Goal: Task Accomplishment & Management: Manage account settings

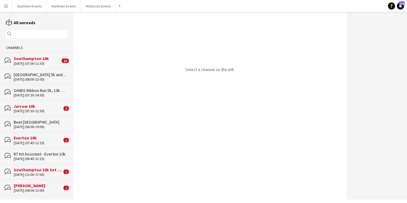
click at [5, 7] on app-icon "Menu" at bounding box center [6, 6] width 5 height 5
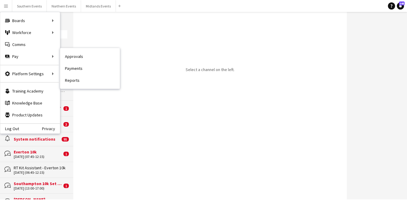
click at [98, 109] on div "Select a channel on the left." at bounding box center [210, 105] width 274 height 187
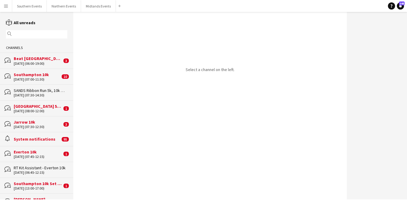
click at [48, 62] on div "[DATE] (06:00-19:00)" at bounding box center [38, 63] width 48 height 4
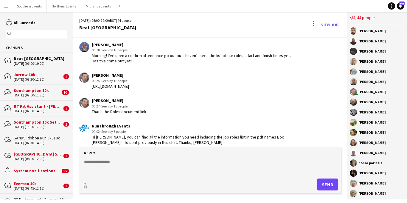
scroll to position [1164, 0]
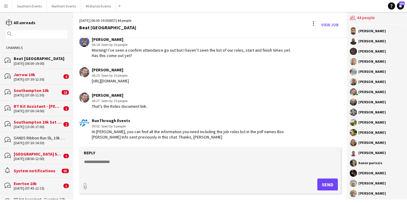
click at [6, 7] on app-icon "Menu" at bounding box center [6, 6] width 5 height 5
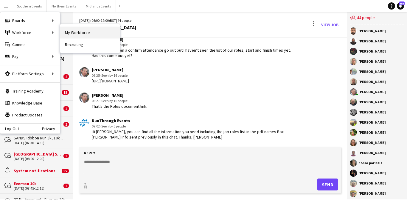
click at [75, 35] on link "My Workforce" at bounding box center [90, 33] width 60 height 12
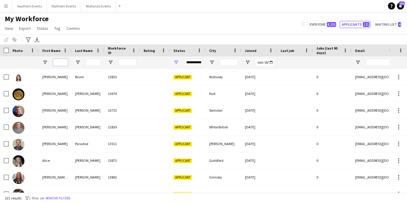
click at [57, 63] on input "First Name Filter Input" at bounding box center [60, 62] width 15 height 7
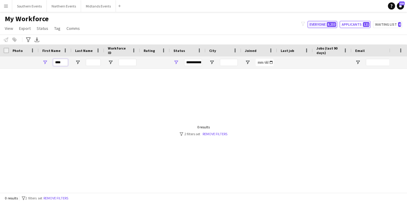
type input "****"
click at [320, 26] on button "Everyone 8,233" at bounding box center [322, 24] width 30 height 7
type input "**********"
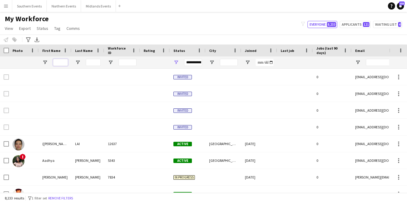
click at [60, 63] on input "First Name Filter Input" at bounding box center [60, 62] width 15 height 7
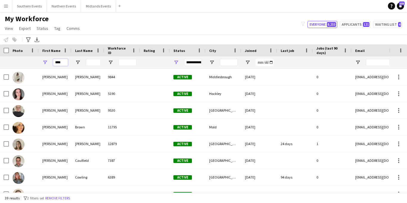
type input "****"
click at [93, 63] on input "Last Name Filter Input" at bounding box center [93, 62] width 15 height 7
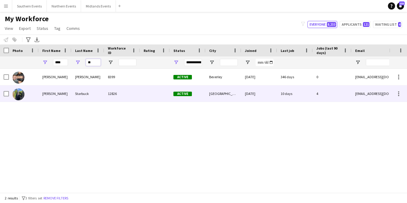
type input "**"
click at [82, 96] on div "Starbuck" at bounding box center [87, 93] width 33 height 16
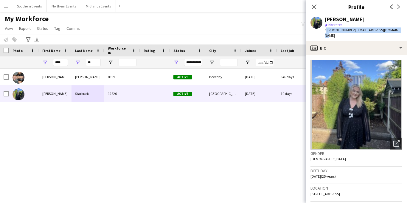
drag, startPoint x: 336, startPoint y: 28, endPoint x: 324, endPoint y: 30, distance: 12.6
click at [324, 30] on div "[PERSON_NAME] star Not rated t. [PHONE_NUMBER] | [EMAIL_ADDRESS][DOMAIN_NAME]" at bounding box center [356, 27] width 101 height 27
copy div "t. [PHONE_NUMBER] | [EMAIL_ADDRESS][DOMAIN_NAME]"
click at [4, 5] on app-icon "Menu" at bounding box center [6, 6] width 5 height 5
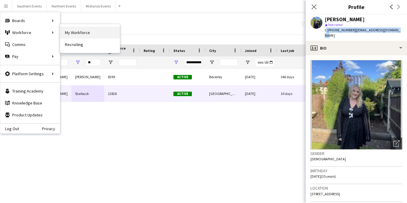
click at [74, 33] on link "My Workforce" at bounding box center [90, 33] width 60 height 12
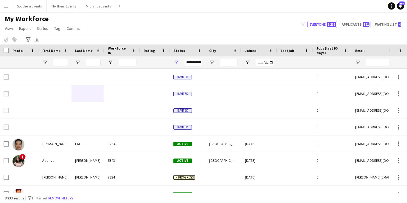
click at [356, 24] on div "filter-1 Everyone 8,233 Applicants 121 Waiting list 4" at bounding box center [351, 24] width 111 height 7
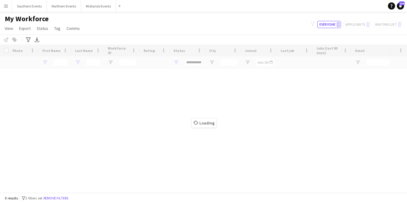
type input "****"
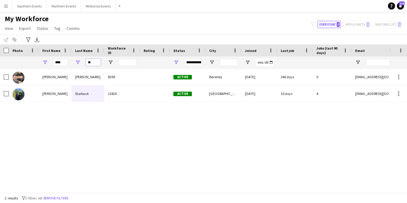
click at [91, 62] on input "**" at bounding box center [93, 62] width 15 height 7
type input "*"
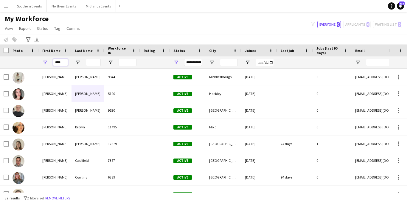
drag, startPoint x: 62, startPoint y: 63, endPoint x: 47, endPoint y: 63, distance: 14.9
click at [47, 63] on div "****" at bounding box center [55, 62] width 33 height 12
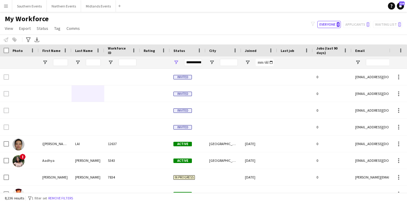
click at [362, 24] on div "filter-1 Everyone 0 Applicants 0 Waiting list 0" at bounding box center [356, 24] width 101 height 7
click at [332, 25] on button "Everyone 0" at bounding box center [329, 24] width 24 height 7
click at [355, 26] on div "filter-1 Everyone 0 Applicants 0 Waiting list 0" at bounding box center [356, 24] width 101 height 7
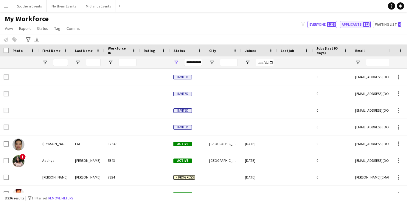
click at [355, 27] on button "Applicants 122" at bounding box center [355, 24] width 31 height 7
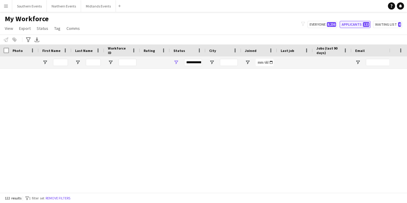
type input "**********"
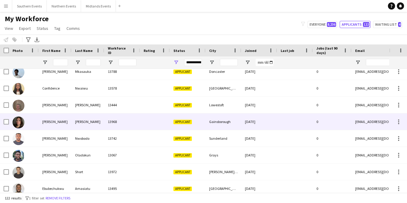
scroll to position [289, 0]
click at [157, 123] on div at bounding box center [155, 121] width 30 height 16
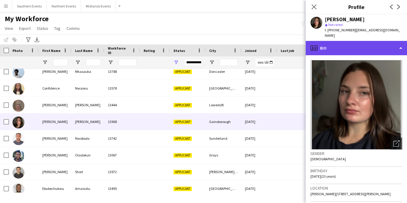
click at [359, 44] on div "profile Bio" at bounding box center [356, 48] width 101 height 14
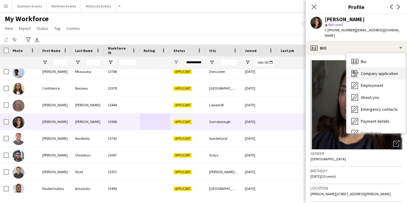
click at [364, 71] on span "Company application" at bounding box center [379, 73] width 37 height 5
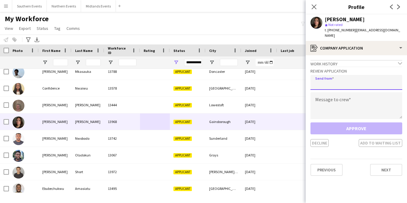
click at [348, 77] on input "email" at bounding box center [356, 82] width 92 height 15
type input "**********"
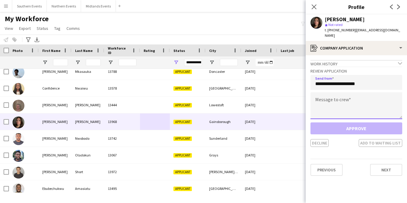
click at [338, 105] on textarea at bounding box center [356, 105] width 92 height 27
paste textarea "**********"
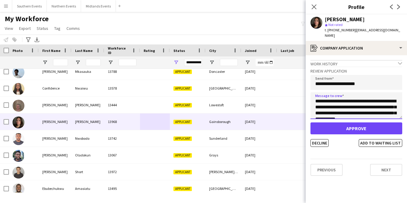
scroll to position [105, 0]
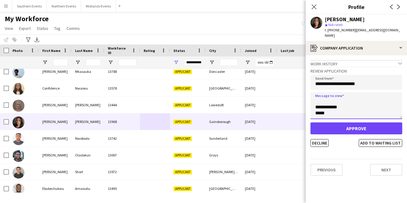
type textarea "**********"
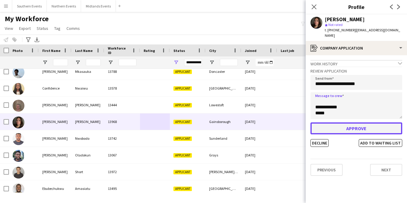
click at [335, 123] on button "Approve" at bounding box center [356, 128] width 92 height 12
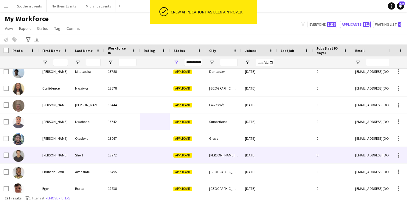
click at [222, 156] on div "Sutton Coldfield" at bounding box center [223, 155] width 36 height 16
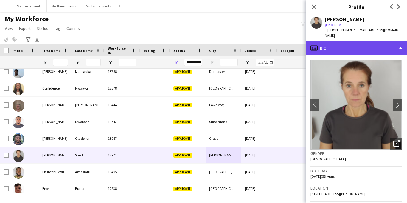
click at [361, 46] on div "profile Bio" at bounding box center [356, 48] width 101 height 14
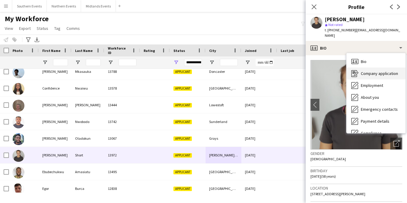
click at [364, 71] on span "Company application" at bounding box center [379, 73] width 37 height 5
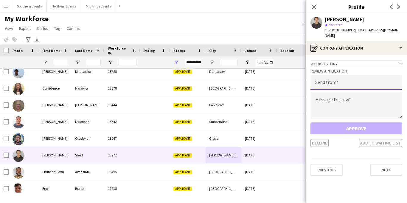
click at [351, 77] on input "email" at bounding box center [356, 82] width 92 height 15
type input "**********"
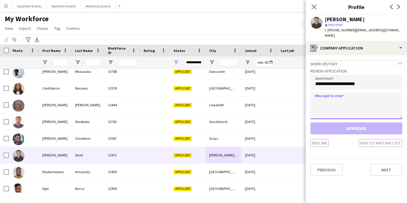
click at [344, 95] on textarea at bounding box center [356, 105] width 92 height 27
paste textarea "**********"
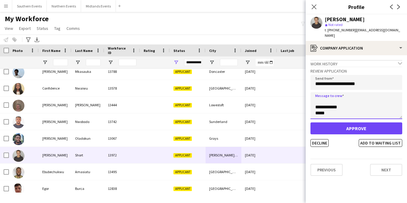
type textarea "**********"
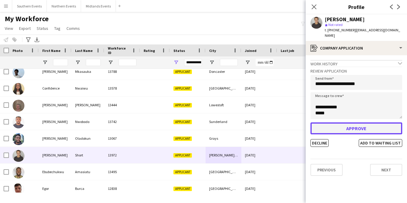
click at [342, 123] on button "Approve" at bounding box center [356, 128] width 92 height 12
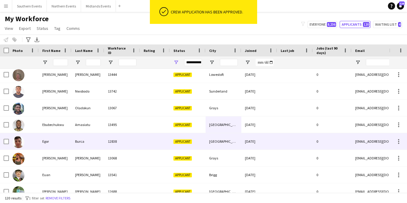
scroll to position [0, 0]
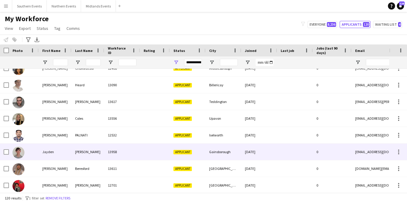
click at [224, 153] on div "Gainsborough" at bounding box center [223, 151] width 36 height 16
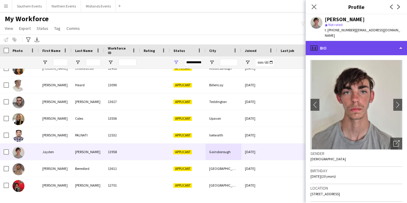
click at [358, 47] on div "profile Bio" at bounding box center [356, 48] width 101 height 14
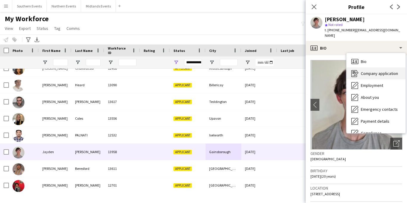
click at [375, 71] on span "Company application" at bounding box center [379, 73] width 37 height 5
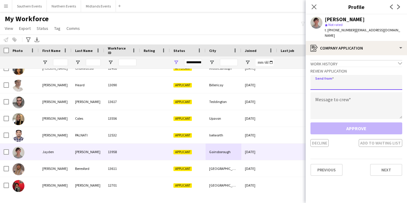
click at [364, 80] on input "email" at bounding box center [356, 82] width 92 height 15
type input "**********"
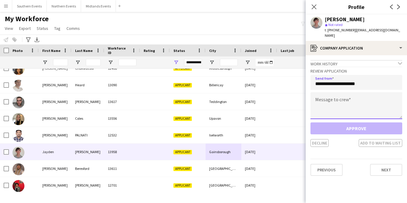
click at [340, 103] on textarea at bounding box center [356, 105] width 92 height 27
paste textarea "**********"
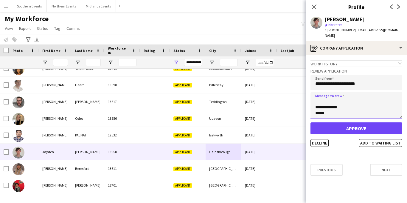
type textarea "**********"
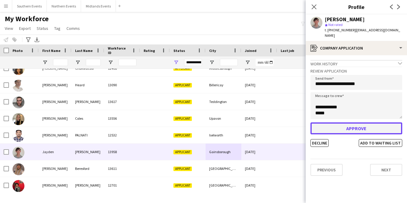
click at [334, 129] on button "Approve" at bounding box center [356, 128] width 92 height 12
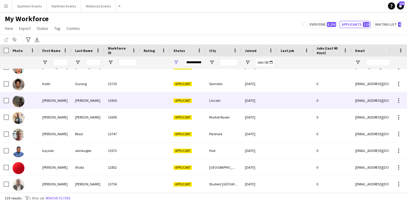
click at [223, 97] on div "Lincoln" at bounding box center [223, 100] width 36 height 16
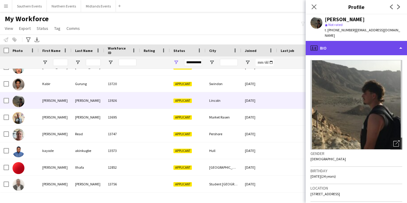
click at [369, 43] on div "profile Bio" at bounding box center [356, 48] width 101 height 14
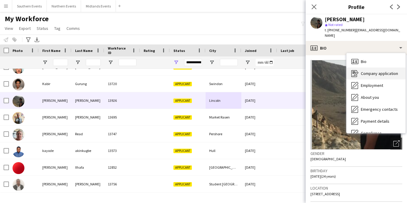
click at [378, 71] on span "Company application" at bounding box center [379, 73] width 37 height 5
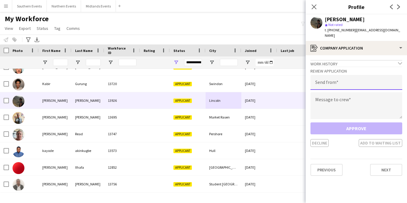
click at [356, 77] on input "email" at bounding box center [356, 82] width 92 height 15
type input "**********"
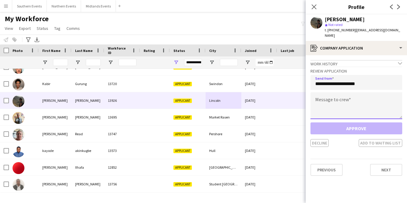
click at [343, 99] on textarea at bounding box center [356, 105] width 92 height 27
paste textarea "**********"
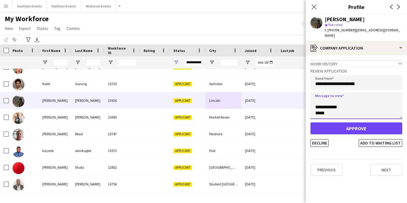
type textarea "**********"
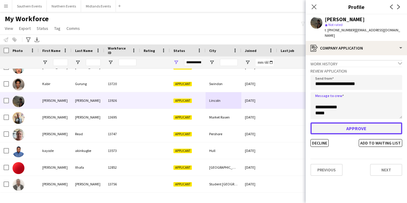
click at [338, 122] on button "Approve" at bounding box center [356, 128] width 92 height 12
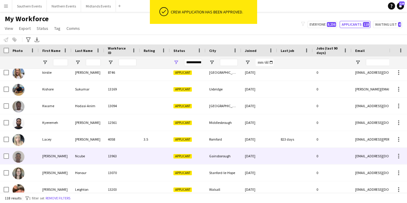
click at [219, 152] on div "Gainsborough" at bounding box center [223, 155] width 36 height 16
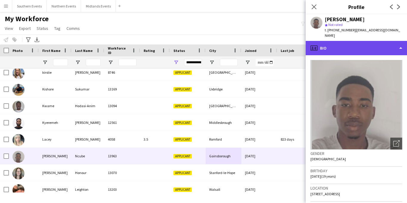
click at [359, 43] on div "profile Bio" at bounding box center [356, 48] width 101 height 14
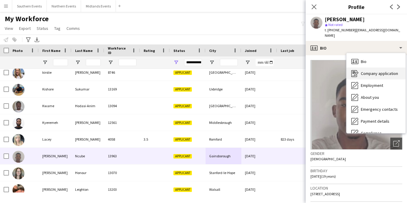
click at [364, 71] on span "Company application" at bounding box center [379, 73] width 37 height 5
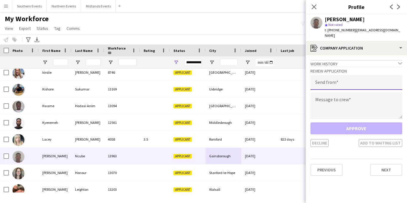
click at [357, 75] on input "email" at bounding box center [356, 82] width 92 height 15
type input "**********"
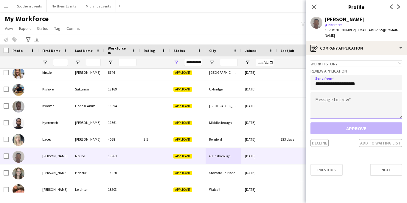
click at [343, 94] on textarea at bounding box center [356, 105] width 92 height 27
paste textarea "**********"
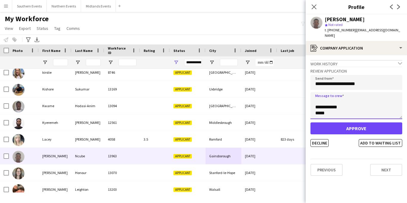
type textarea "**********"
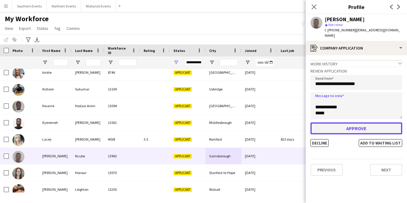
click at [346, 122] on button "Approve" at bounding box center [356, 128] width 92 height 12
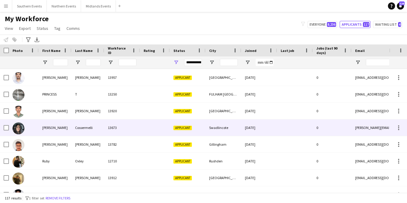
click at [219, 132] on div "Swadlincote" at bounding box center [223, 127] width 36 height 16
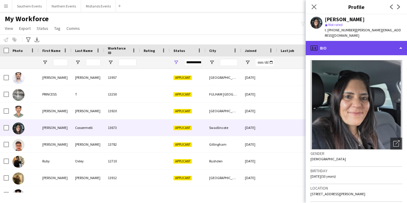
click at [355, 48] on div "profile Bio" at bounding box center [356, 48] width 101 height 14
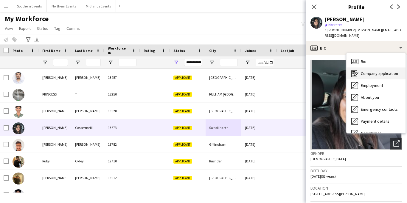
click at [367, 75] on span "Company application" at bounding box center [379, 73] width 37 height 5
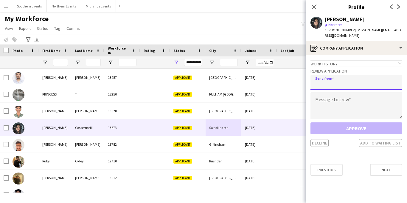
click at [352, 79] on input "email" at bounding box center [356, 82] width 92 height 15
type input "**********"
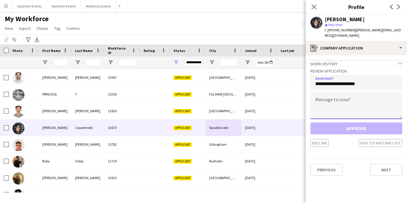
click at [342, 108] on textarea at bounding box center [356, 105] width 92 height 27
paste textarea "**********"
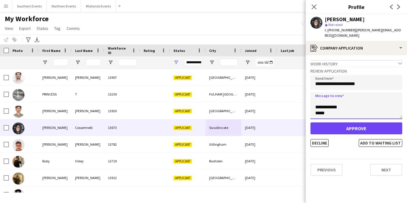
type textarea "**********"
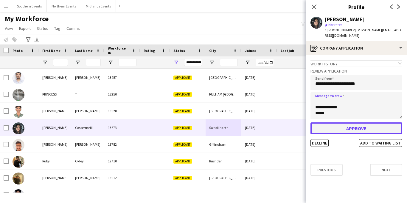
click at [338, 127] on button "Approve" at bounding box center [356, 128] width 92 height 12
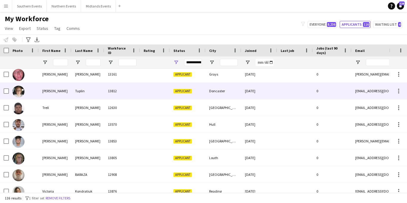
click at [218, 92] on div "Doncaster" at bounding box center [223, 90] width 36 height 16
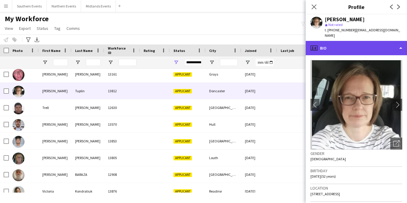
click at [362, 46] on div "profile Bio" at bounding box center [356, 48] width 101 height 14
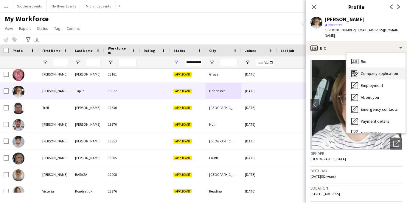
click at [370, 71] on span "Company application" at bounding box center [379, 73] width 37 height 5
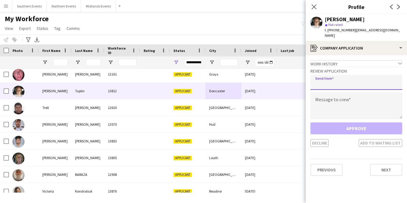
click at [346, 76] on input "email" at bounding box center [356, 82] width 92 height 15
type input "**********"
click at [331, 114] on div "Message to crew" at bounding box center [356, 106] width 92 height 28
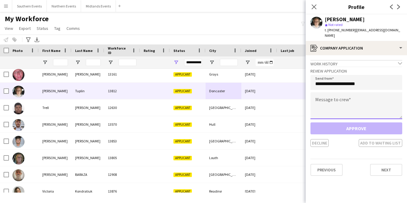
click at [330, 107] on textarea at bounding box center [356, 105] width 92 height 27
paste textarea "**********"
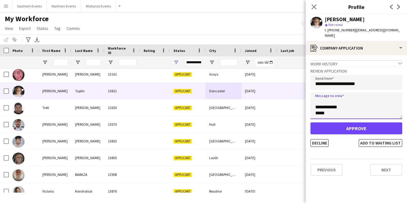
type textarea "**********"
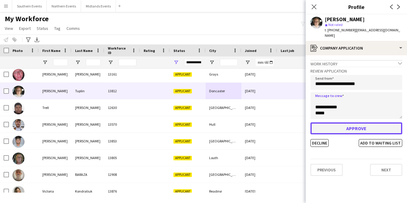
click at [331, 122] on button "Approve" at bounding box center [356, 128] width 92 height 12
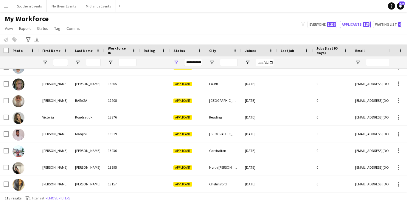
click at [7, 6] on app-icon "Menu" at bounding box center [6, 6] width 5 height 5
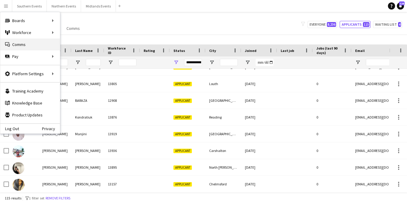
click at [32, 43] on link "Comms Comms" at bounding box center [30, 44] width 60 height 12
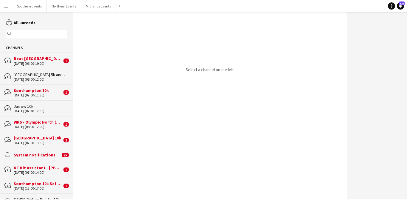
click at [35, 64] on div "[DATE] (06:00-19:00)" at bounding box center [38, 63] width 48 height 4
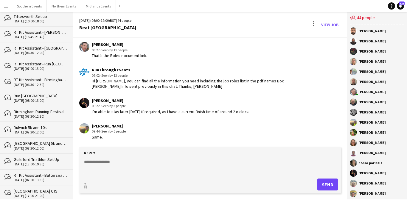
scroll to position [3404, 0]
click at [46, 114] on div "Birmingham Running Festival" at bounding box center [41, 111] width 54 height 5
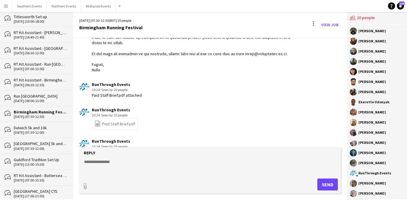
scroll to position [359, 0]
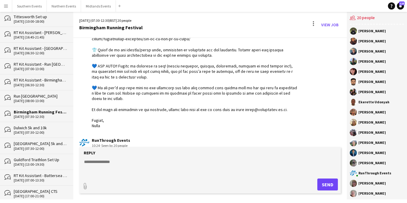
drag, startPoint x: 92, startPoint y: 51, endPoint x: 138, endPoint y: 122, distance: 84.2
copy div "Hi everyone, Thank you for signing up to work at the Birmingham Running Festiva…"
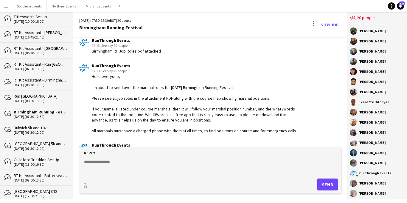
scroll to position [597, 0]
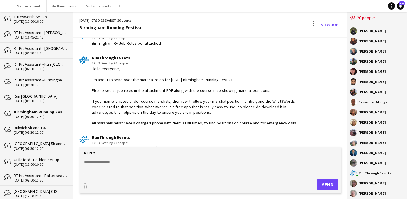
drag, startPoint x: 91, startPoint y: 81, endPoint x: 293, endPoint y: 120, distance: 205.7
click at [293, 120] on div "Hello everyone, I'm about to send over the marshal roles for next Sunday’s Birm…" at bounding box center [195, 96] width 206 height 60
copy div "Hello everyone, I'm about to send over the marshal roles for next Sunday’s Birm…"
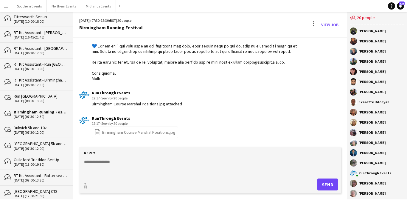
scroll to position [1031, 0]
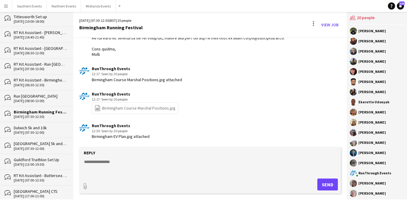
drag, startPoint x: 92, startPoint y: 73, endPoint x: 115, endPoint y: 56, distance: 28.7
copy div "I have also included all arrival/event information below, just in case anyone h…"
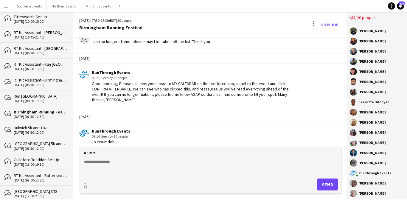
scroll to position [1196, 0]
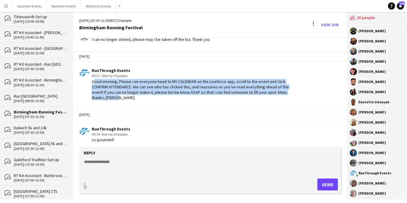
drag, startPoint x: 279, startPoint y: 95, endPoint x: 91, endPoint y: 82, distance: 189.0
click at [91, 82] on app-chat-message "RunThrough Events 09:21 · Seen by 20 people Good morning, Please can everyone h…" at bounding box center [210, 84] width 274 height 38
copy div "Good morning, Please can everyone head to MY CALENDAR on the Liveforce app, scr…"
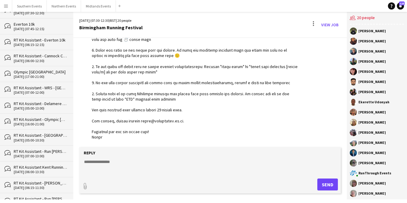
scroll to position [0, 0]
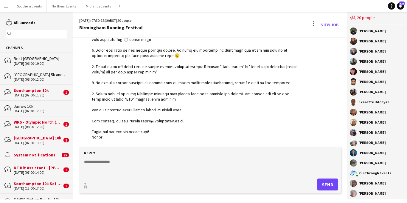
click at [41, 61] on div "[DATE] (06:00-19:00)" at bounding box center [41, 63] width 54 height 4
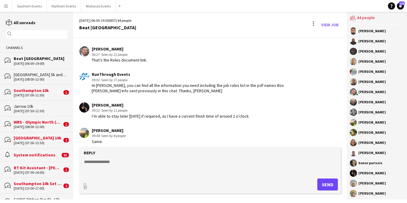
scroll to position [1083, 0]
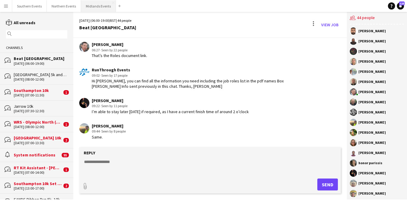
click at [88, 5] on button "Midlands Events Close" at bounding box center [98, 6] width 35 height 12
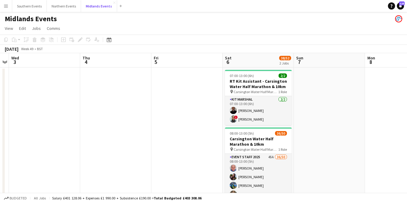
scroll to position [0, 227]
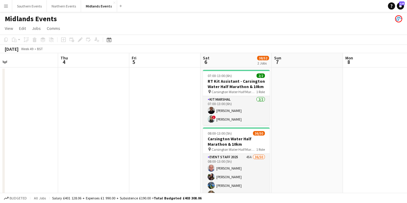
click at [5, 5] on app-icon "Menu" at bounding box center [6, 6] width 5 height 5
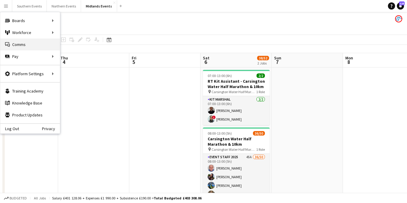
click at [37, 43] on link "Comms Comms" at bounding box center [30, 44] width 60 height 12
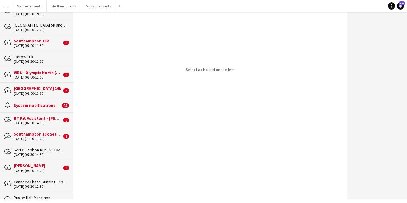
scroll to position [51, 0]
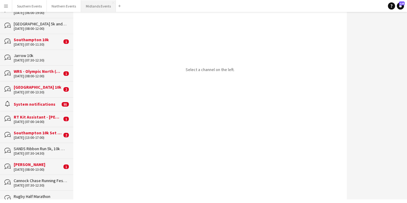
click at [99, 7] on button "Midlands Events Close" at bounding box center [98, 6] width 35 height 12
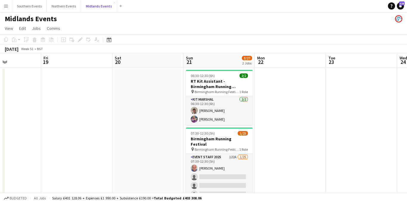
scroll to position [0, 188]
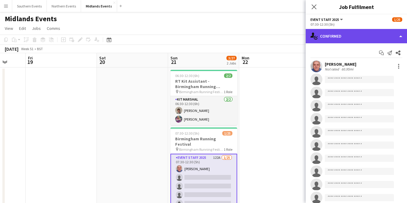
click at [351, 36] on div "single-neutral-actions-check-2 Confirmed" at bounding box center [356, 36] width 101 height 14
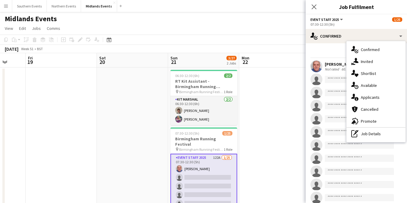
click at [332, 48] on div "Start chat Send notification Share" at bounding box center [356, 53] width 92 height 10
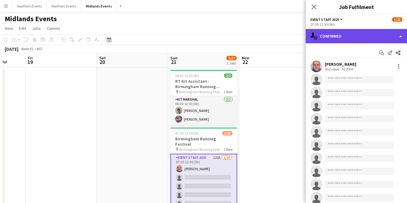
click at [350, 33] on div "single-neutral-actions-check-2 Confirmed" at bounding box center [356, 36] width 101 height 14
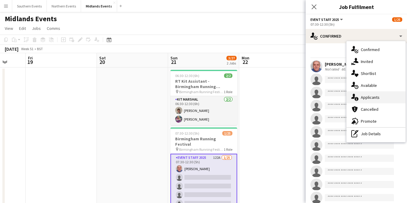
click at [374, 96] on span "Applicants" at bounding box center [370, 96] width 19 height 5
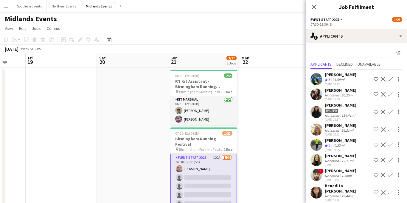
scroll to position [7, 0]
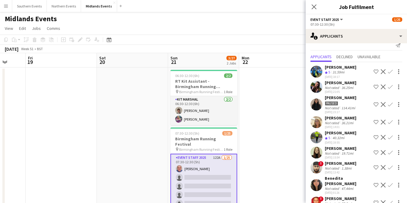
click at [390, 122] on app-icon "Confirm" at bounding box center [390, 121] width 5 height 5
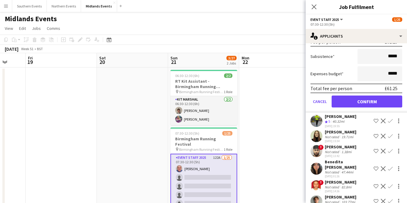
scroll to position [160, 0]
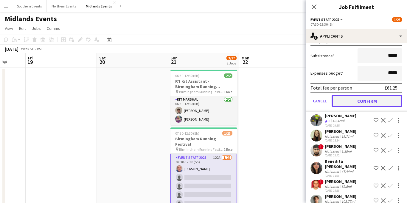
click at [362, 101] on button "Confirm" at bounding box center [366, 101] width 71 height 12
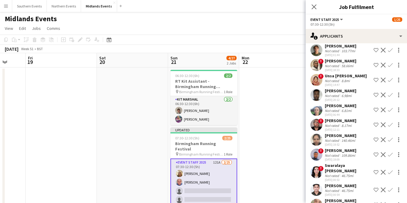
scroll to position [10, 0]
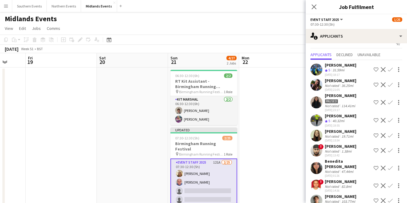
click at [390, 120] on app-icon "Confirm" at bounding box center [390, 120] width 5 height 5
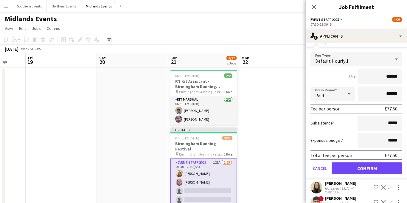
scroll to position [116, 0]
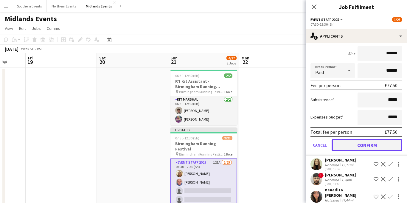
click at [357, 146] on button "Confirm" at bounding box center [366, 145] width 71 height 12
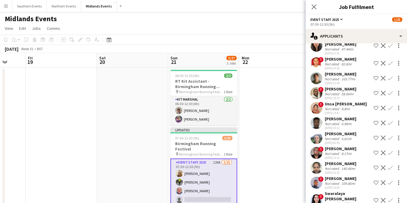
scroll to position [0, 0]
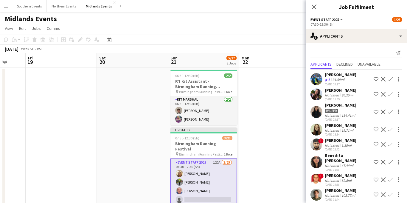
click at [391, 129] on app-icon "Confirm" at bounding box center [390, 129] width 5 height 5
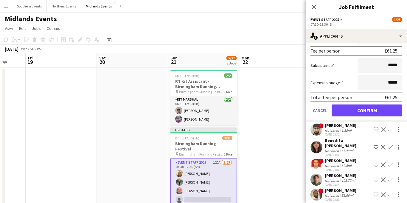
scroll to position [200, 0]
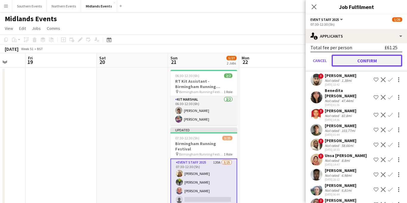
click at [359, 60] on button "Confirm" at bounding box center [366, 61] width 71 height 12
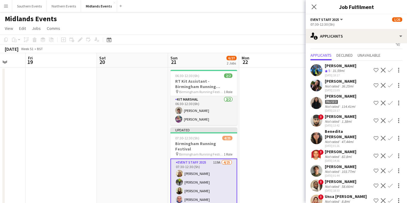
scroll to position [0, 0]
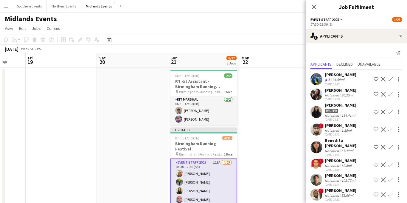
click at [383, 111] on app-icon "Decline" at bounding box center [383, 111] width 5 height 5
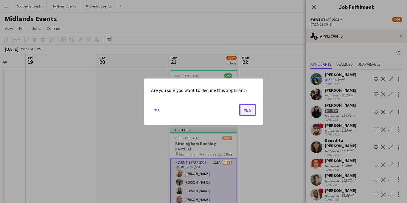
click at [251, 109] on button "Yes" at bounding box center [247, 109] width 17 height 12
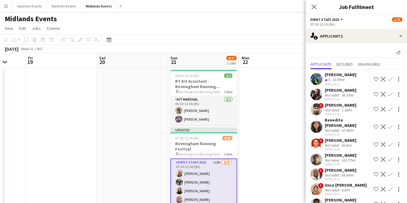
click at [390, 94] on app-icon "Confirm" at bounding box center [390, 94] width 5 height 5
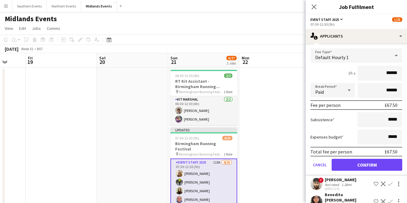
scroll to position [81, 0]
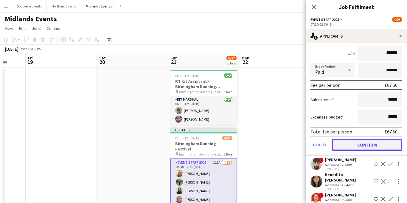
click at [358, 147] on button "Confirm" at bounding box center [366, 144] width 71 height 12
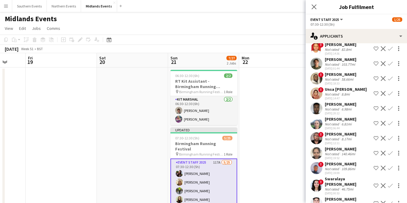
scroll to position [0, 0]
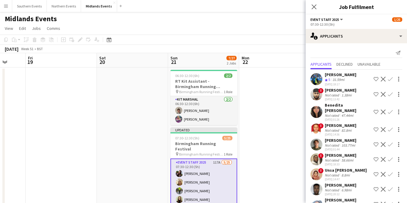
click at [389, 78] on app-icon "Confirm" at bounding box center [390, 79] width 5 height 5
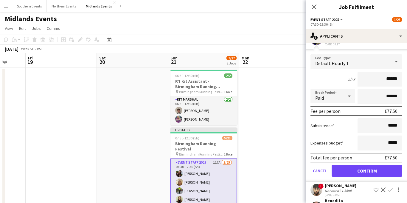
scroll to position [82, 0]
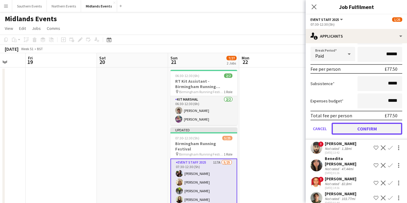
click at [364, 129] on button "Confirm" at bounding box center [366, 128] width 71 height 12
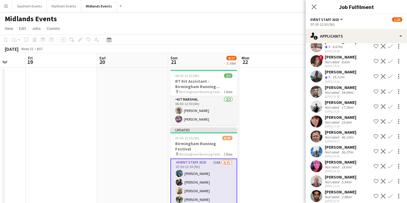
scroll to position [1593, 0]
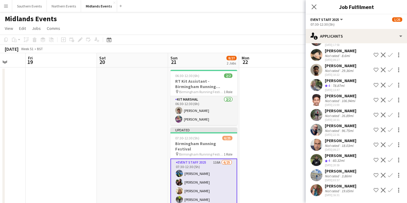
click at [389, 160] on app-icon "Confirm" at bounding box center [390, 159] width 5 height 5
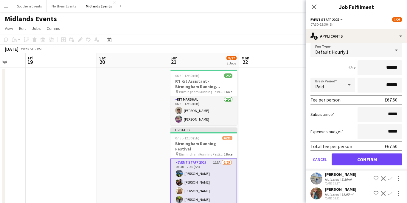
scroll to position [1728, 0]
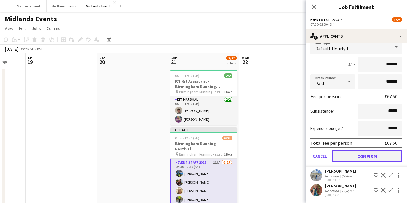
click at [358, 157] on button "Confirm" at bounding box center [366, 156] width 71 height 12
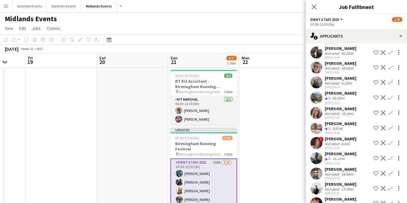
scroll to position [1311, 0]
click at [389, 95] on app-icon "Confirm" at bounding box center [390, 97] width 5 height 5
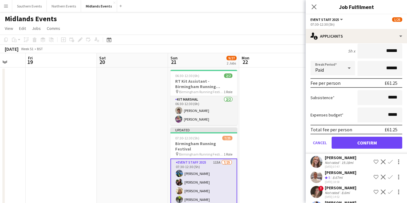
scroll to position [1400, 0]
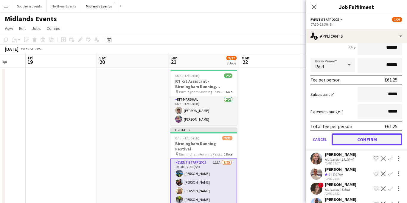
click at [359, 133] on button "Confirm" at bounding box center [366, 139] width 71 height 12
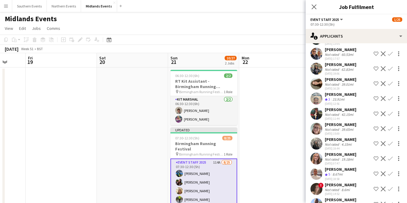
click at [390, 171] on app-icon "Confirm" at bounding box center [390, 173] width 5 height 5
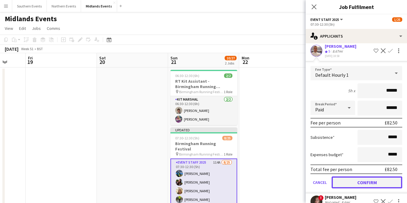
click at [350, 176] on button "Confirm" at bounding box center [366, 182] width 71 height 12
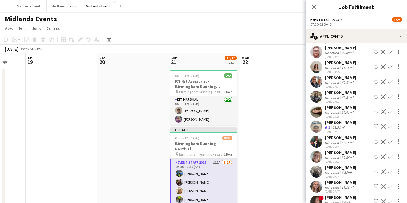
scroll to position [1243, 0]
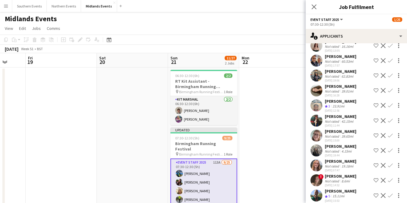
click at [390, 193] on app-icon "Confirm" at bounding box center [390, 195] width 5 height 5
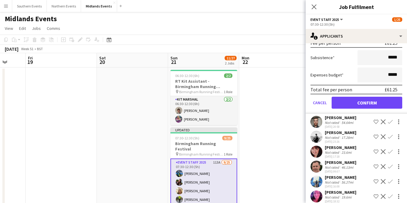
scroll to position [1508, 0]
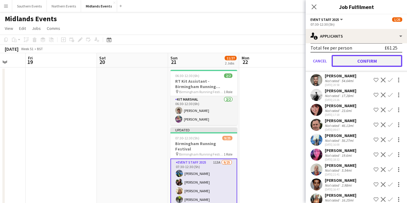
click at [359, 55] on button "Confirm" at bounding box center [366, 61] width 71 height 12
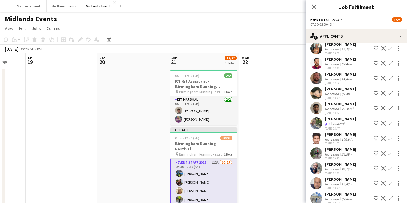
scroll to position [1358, 0]
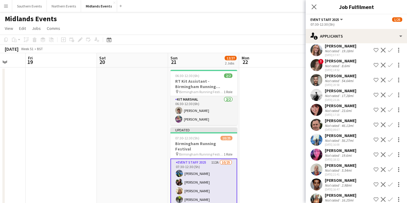
click at [389, 92] on app-icon "Confirm" at bounding box center [390, 94] width 5 height 5
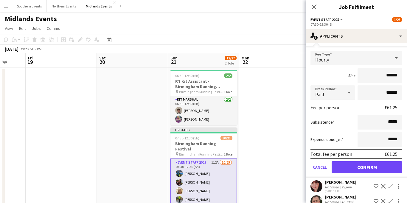
scroll to position [1437, 0]
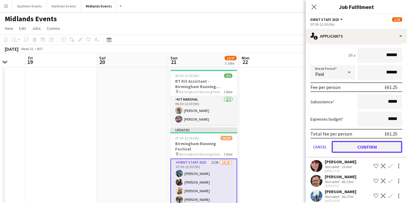
click at [345, 141] on button "Confirm" at bounding box center [366, 147] width 71 height 12
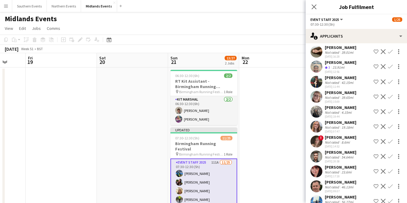
click at [391, 169] on app-icon "Confirm" at bounding box center [390, 171] width 5 height 5
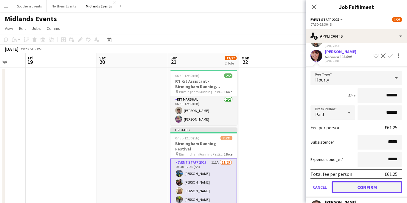
click at [342, 181] on button "Confirm" at bounding box center [366, 187] width 71 height 12
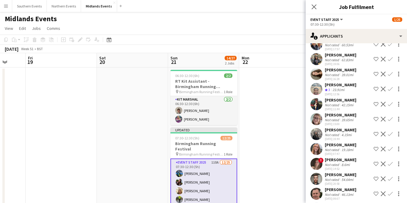
scroll to position [1266, 0]
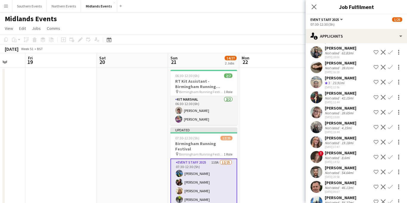
click at [389, 184] on app-icon "Confirm" at bounding box center [390, 186] width 5 height 5
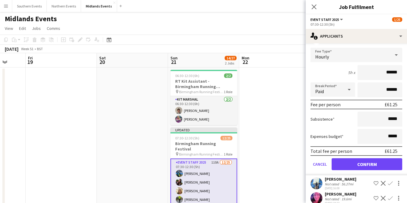
scroll to position [1453, 0]
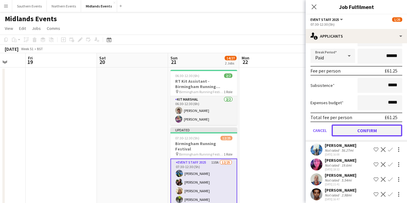
click at [364, 124] on button "Confirm" at bounding box center [366, 130] width 71 height 12
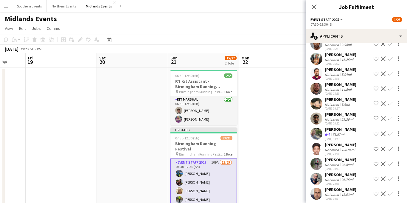
scroll to position [1303, 0]
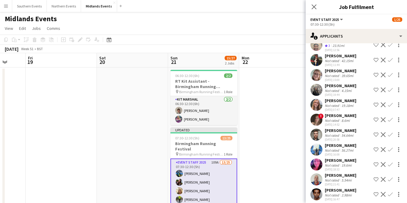
click at [389, 147] on app-icon "Confirm" at bounding box center [390, 149] width 5 height 5
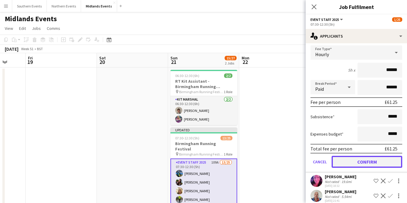
click at [353, 155] on button "Confirm" at bounding box center [366, 161] width 71 height 12
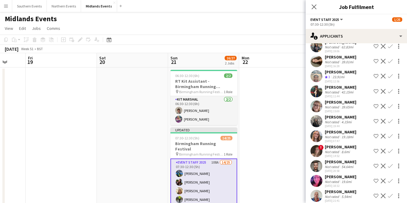
scroll to position [1270, 0]
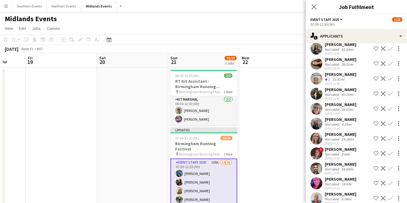
click at [389, 76] on app-icon "Confirm" at bounding box center [390, 78] width 5 height 5
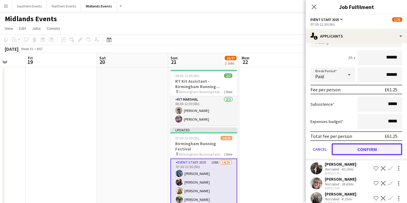
click at [355, 143] on button "Confirm" at bounding box center [366, 149] width 71 height 12
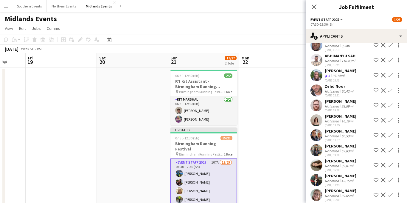
scroll to position [1168, 0]
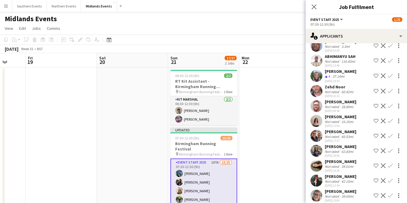
click at [391, 73] on app-icon "Confirm" at bounding box center [390, 75] width 5 height 5
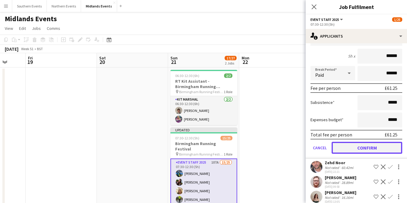
click at [353, 141] on button "Confirm" at bounding box center [366, 147] width 71 height 12
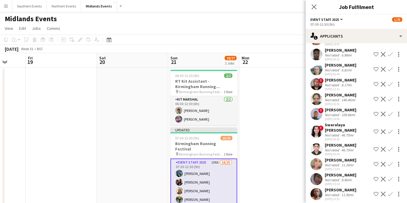
scroll to position [117, 0]
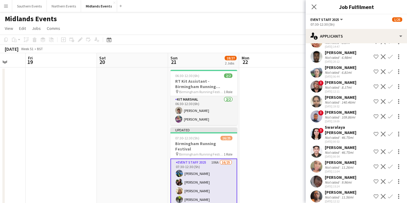
click at [390, 71] on app-icon "Confirm" at bounding box center [390, 71] width 5 height 5
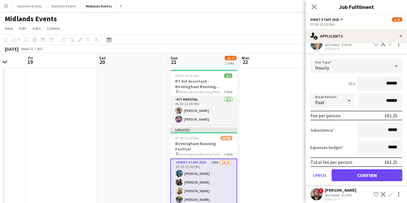
scroll to position [153, 0]
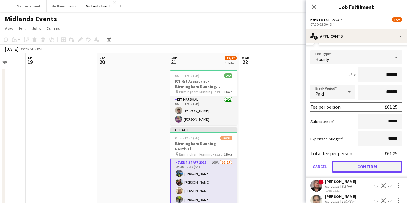
click at [351, 163] on button "Confirm" at bounding box center [366, 166] width 71 height 12
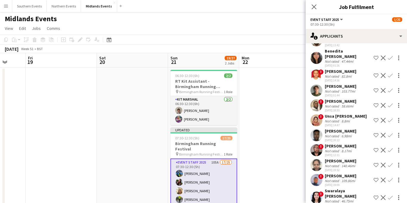
scroll to position [39, 0]
click at [383, 73] on app-icon "Decline" at bounding box center [383, 75] width 5 height 5
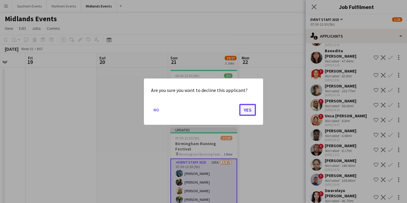
click at [252, 105] on button "Yes" at bounding box center [247, 109] width 17 height 12
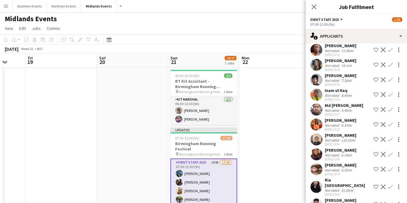
scroll to position [256, 0]
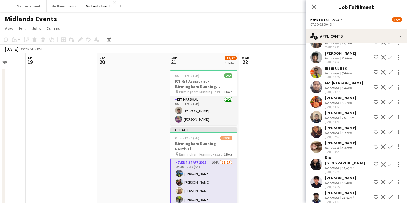
click at [390, 132] on app-icon "Confirm" at bounding box center [390, 131] width 5 height 5
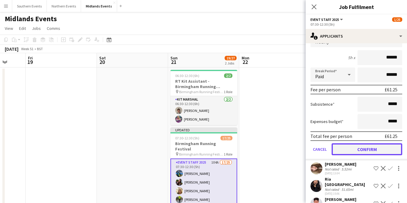
click at [359, 148] on button "Confirm" at bounding box center [366, 149] width 71 height 12
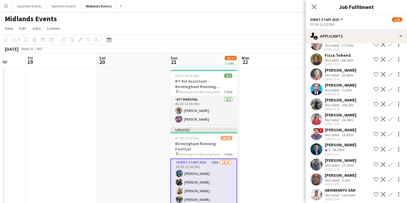
scroll to position [991, 0]
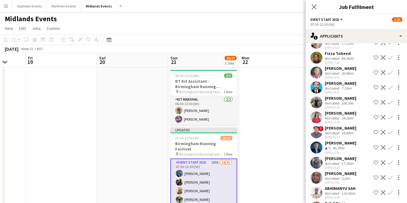
click at [390, 145] on app-icon "Confirm" at bounding box center [390, 147] width 5 height 5
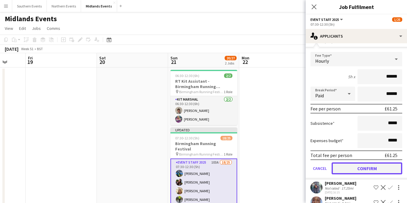
click at [350, 162] on button "Confirm" at bounding box center [366, 168] width 71 height 12
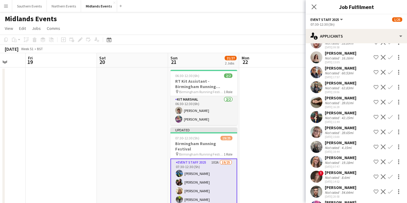
scroll to position [1155, 0]
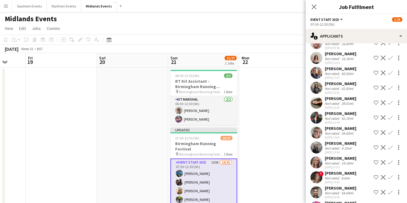
click at [391, 130] on app-icon "Confirm" at bounding box center [390, 132] width 5 height 5
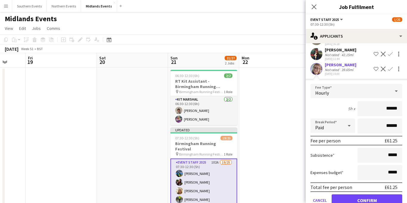
scroll to position [1247, 0]
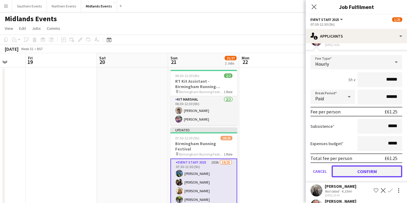
click at [350, 165] on button "Confirm" at bounding box center [366, 171] width 71 height 12
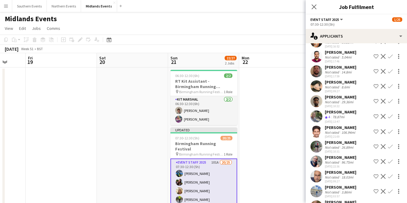
scroll to position [1352, 0]
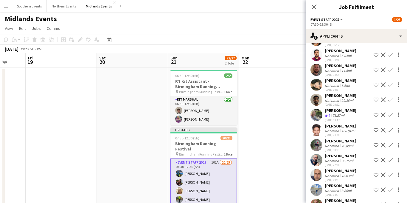
click at [389, 142] on app-icon "Confirm" at bounding box center [390, 144] width 5 height 5
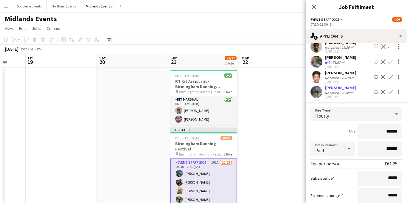
scroll to position [1421, 0]
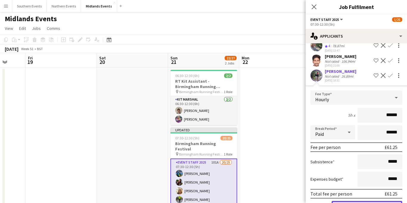
click at [342, 200] on button "Confirm" at bounding box center [366, 206] width 71 height 12
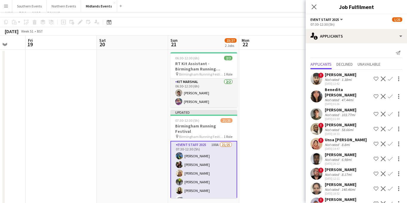
scroll to position [0, 0]
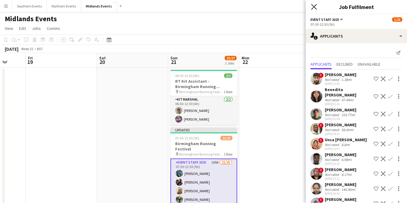
click at [315, 9] on icon "Close pop-in" at bounding box center [314, 7] width 6 height 6
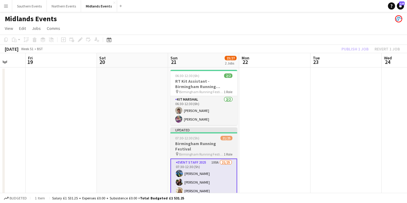
click at [212, 141] on h3 "Birmingham Running Festival" at bounding box center [203, 146] width 67 height 11
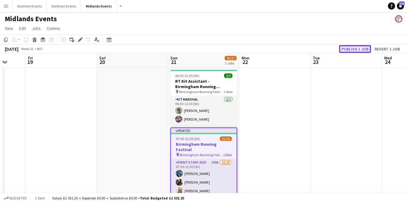
click at [355, 52] on button "Publish 1 job" at bounding box center [355, 49] width 32 height 8
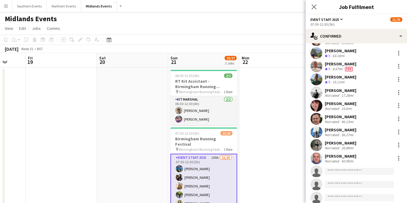
scroll to position [171, 0]
click at [399, 52] on div at bounding box center [398, 52] width 7 height 7
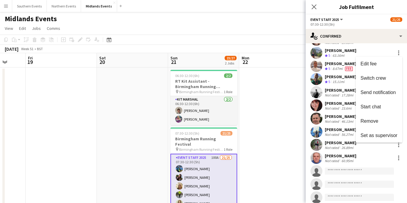
click at [345, 55] on div at bounding box center [203, 101] width 407 height 203
click at [397, 53] on div at bounding box center [398, 52] width 7 height 7
click at [376, 134] on span "Set as supervisor" at bounding box center [378, 135] width 37 height 5
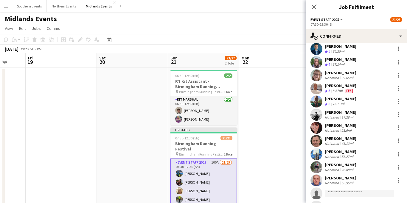
scroll to position [206, 0]
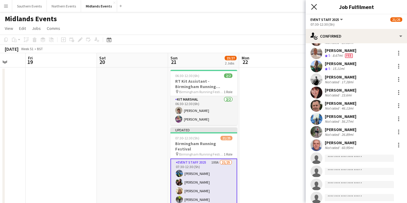
click at [315, 5] on icon "Close pop-in" at bounding box center [314, 7] width 6 height 6
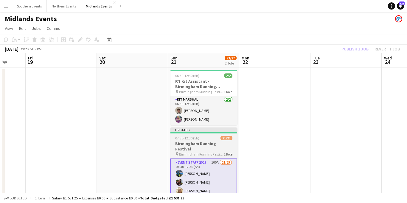
click at [211, 141] on h3 "Birmingham Running Festival" at bounding box center [203, 146] width 67 height 11
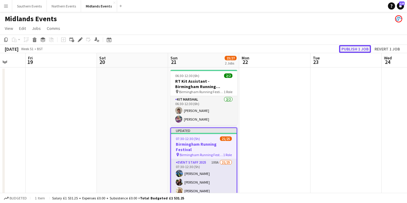
click at [357, 49] on button "Publish 1 job" at bounding box center [355, 49] width 32 height 8
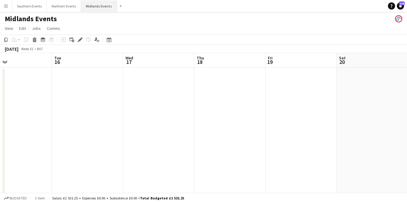
scroll to position [0, 135]
